Goal: Task Accomplishment & Management: Manage account settings

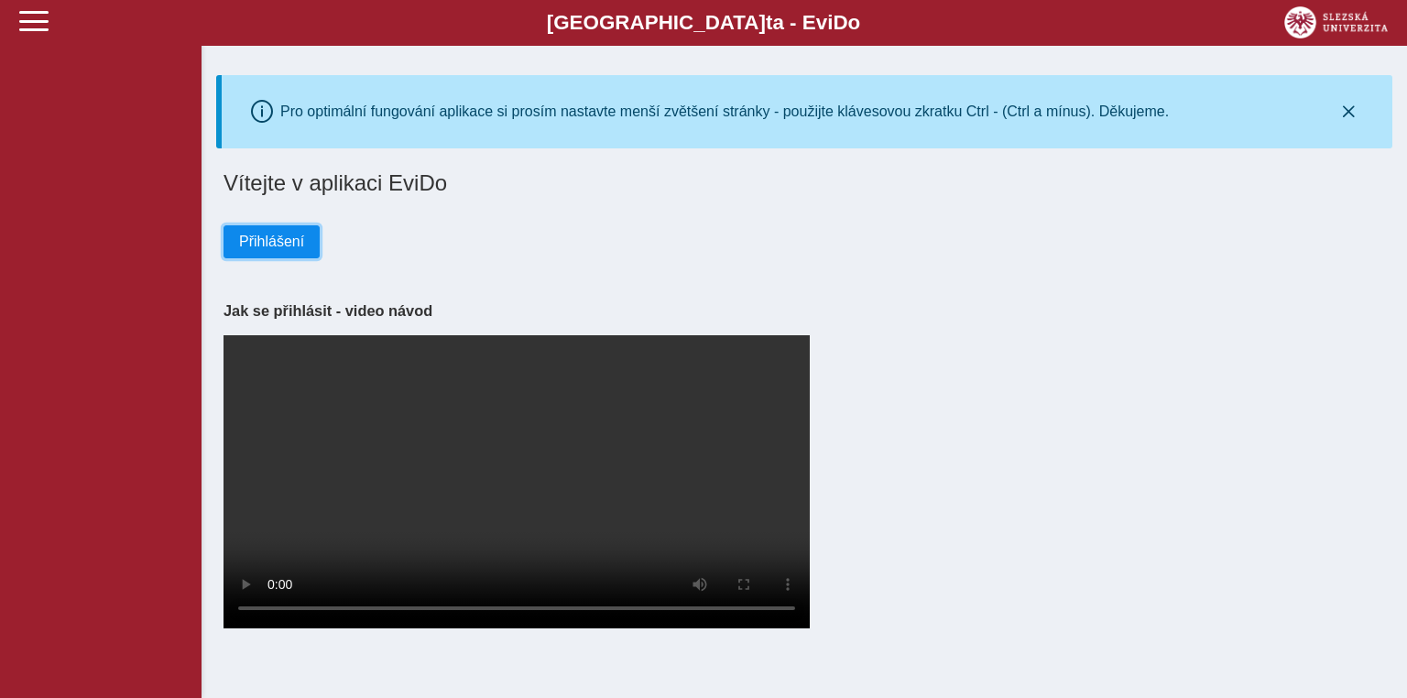
click at [246, 235] on span "Přihlášení" at bounding box center [271, 242] width 65 height 16
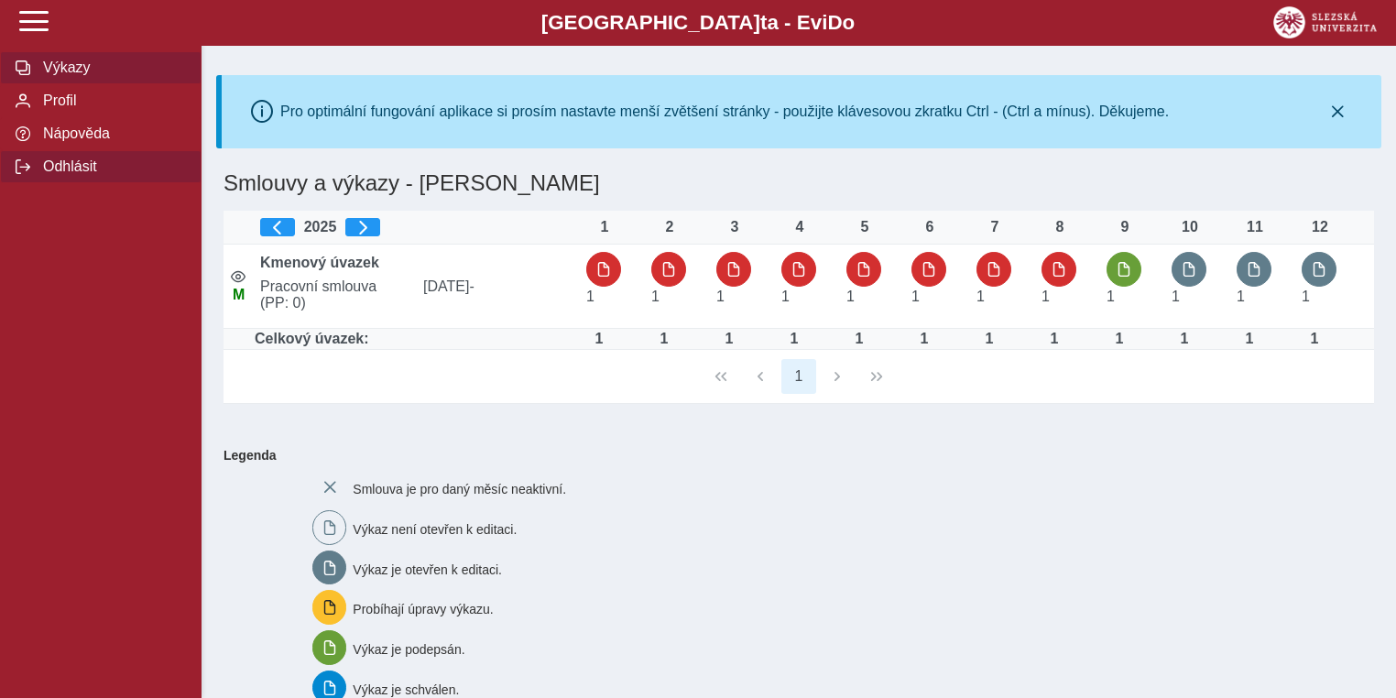
click at [76, 175] on span "Odhlásit" at bounding box center [112, 166] width 148 height 16
